Goal: Navigation & Orientation: Find specific page/section

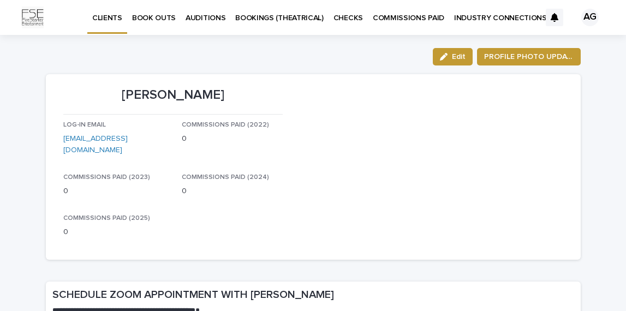
click at [189, 21] on p "AUDITIONS" at bounding box center [206, 11] width 40 height 23
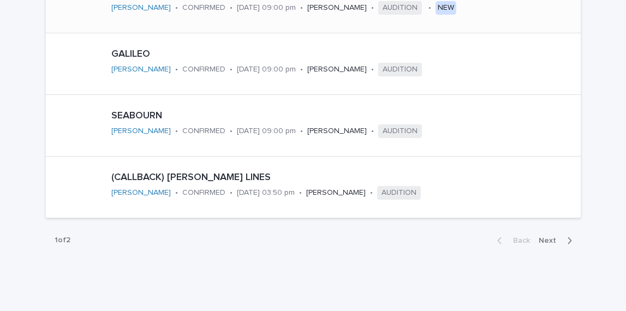
scroll to position [655, 0]
click at [550, 238] on span "Next" at bounding box center [551, 240] width 24 height 8
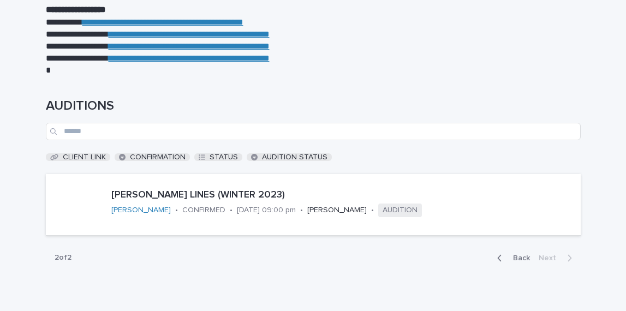
scroll to position [67, 0]
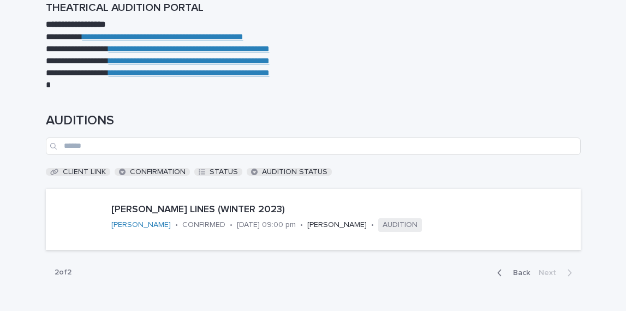
click at [518, 276] on button "Back" at bounding box center [512, 273] width 46 height 10
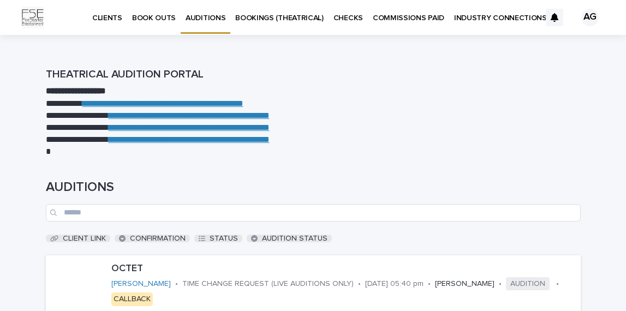
click at [344, 20] on p "CHECKS" at bounding box center [348, 11] width 29 height 23
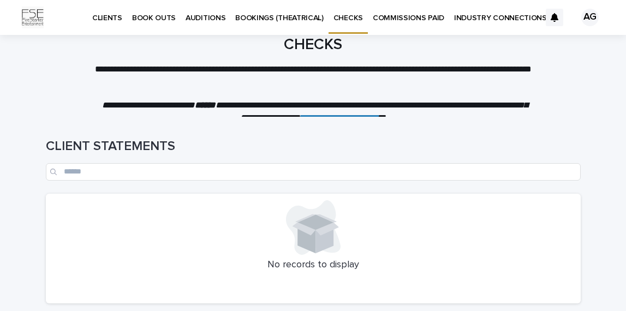
click at [271, 21] on p "BOOKINGS (THEATRICAL)" at bounding box center [279, 11] width 88 height 23
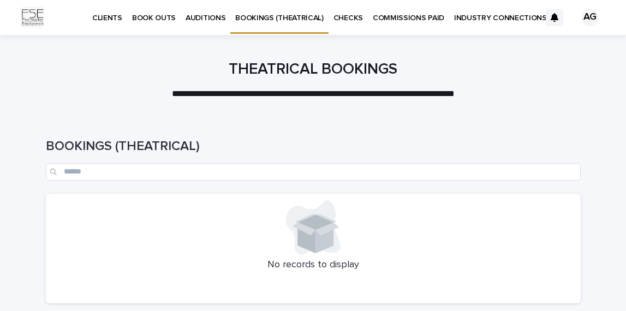
click at [161, 14] on p "BOOK OUTS" at bounding box center [154, 11] width 44 height 23
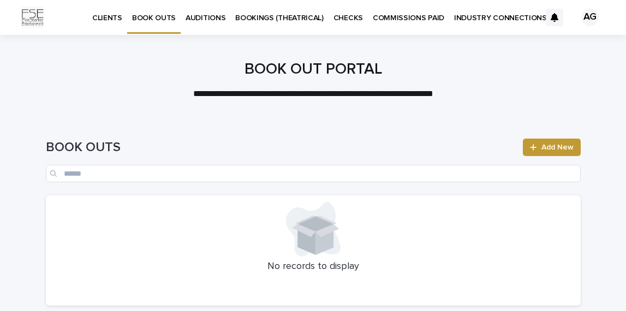
click at [100, 20] on p "CLIENTS" at bounding box center [107, 11] width 30 height 23
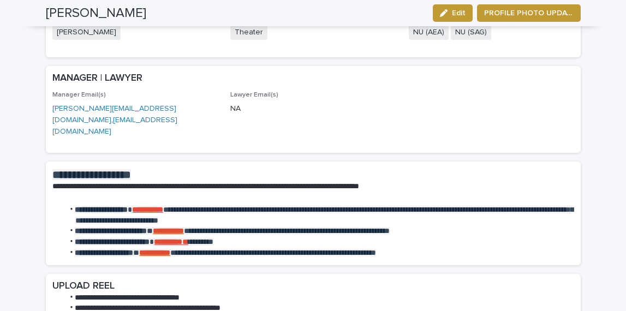
scroll to position [1359, 0]
